Goal: Transaction & Acquisition: Purchase product/service

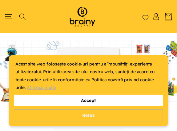
click at [76, 74] on div "Acest site web folosește cookie-uri pentru a îmbunătăți experiența utilizatorul…" at bounding box center [90, 75] width 150 height 31
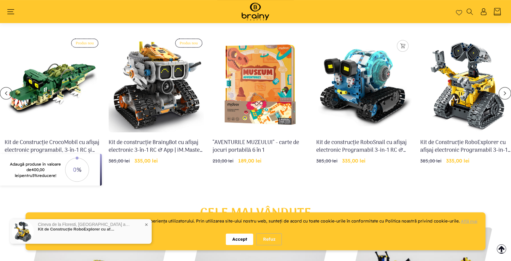
scroll to position [241, 0]
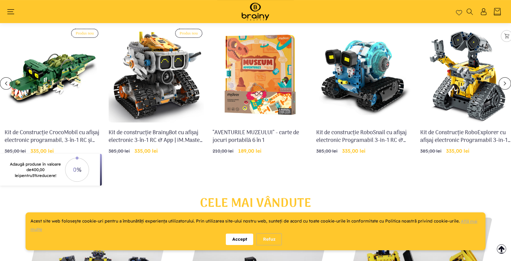
click at [177, 130] on link "Kit de Construcție RoboExplorer cu afișaj electronic Programabil 3-in-1 RC & Ap…" at bounding box center [468, 136] width 95 height 15
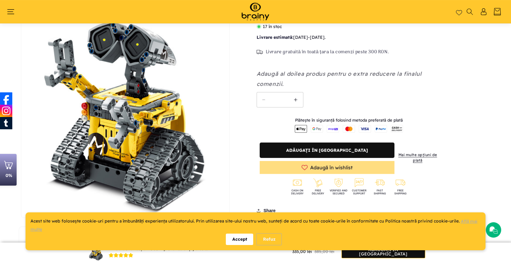
scroll to position [61, 0]
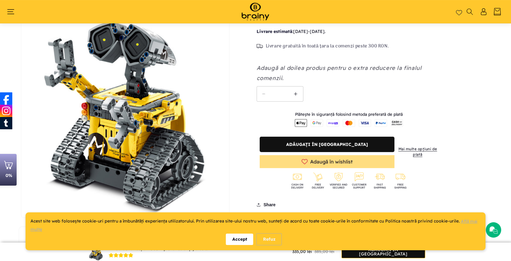
click at [245, 242] on div "Accept" at bounding box center [239, 239] width 27 height 11
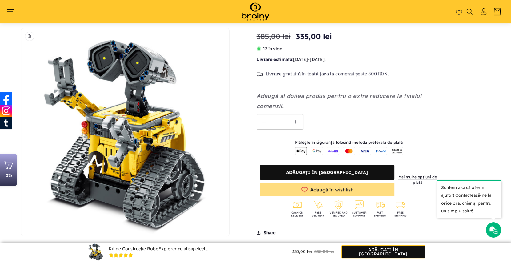
scroll to position [41, 0]
